Goal: Navigation & Orientation: Find specific page/section

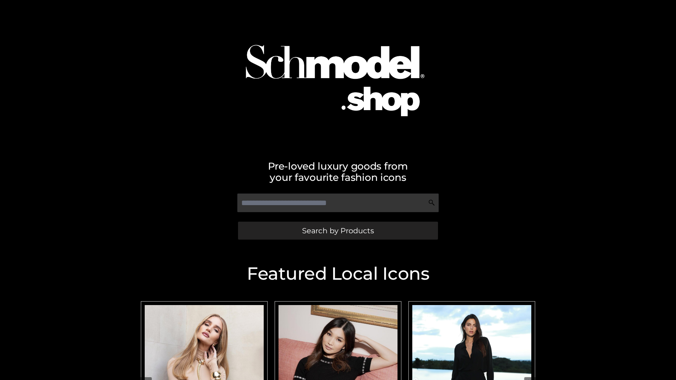
click at [338, 231] on span "Search by Products" at bounding box center [338, 230] width 72 height 7
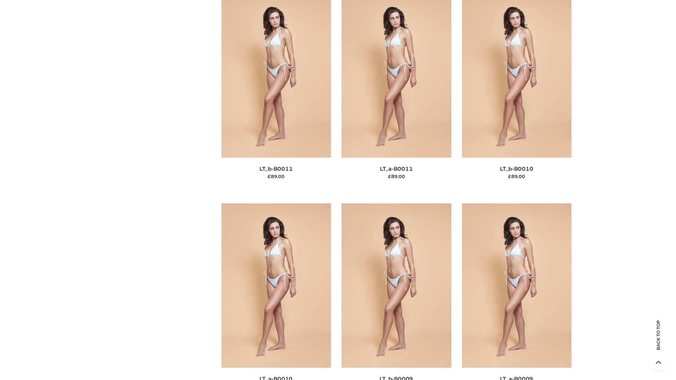
scroll to position [3164, 0]
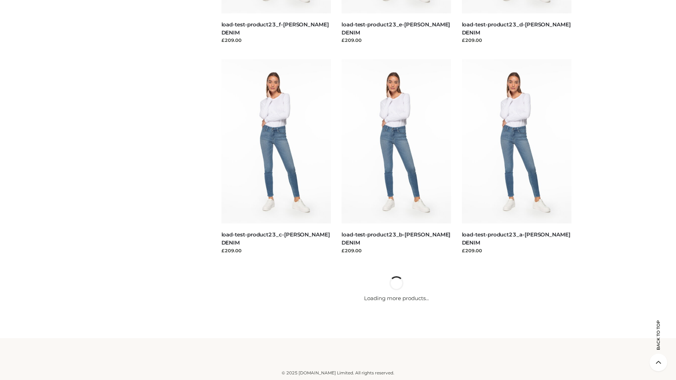
scroll to position [618, 0]
